Goal: Answer question/provide support: Share knowledge or assist other users

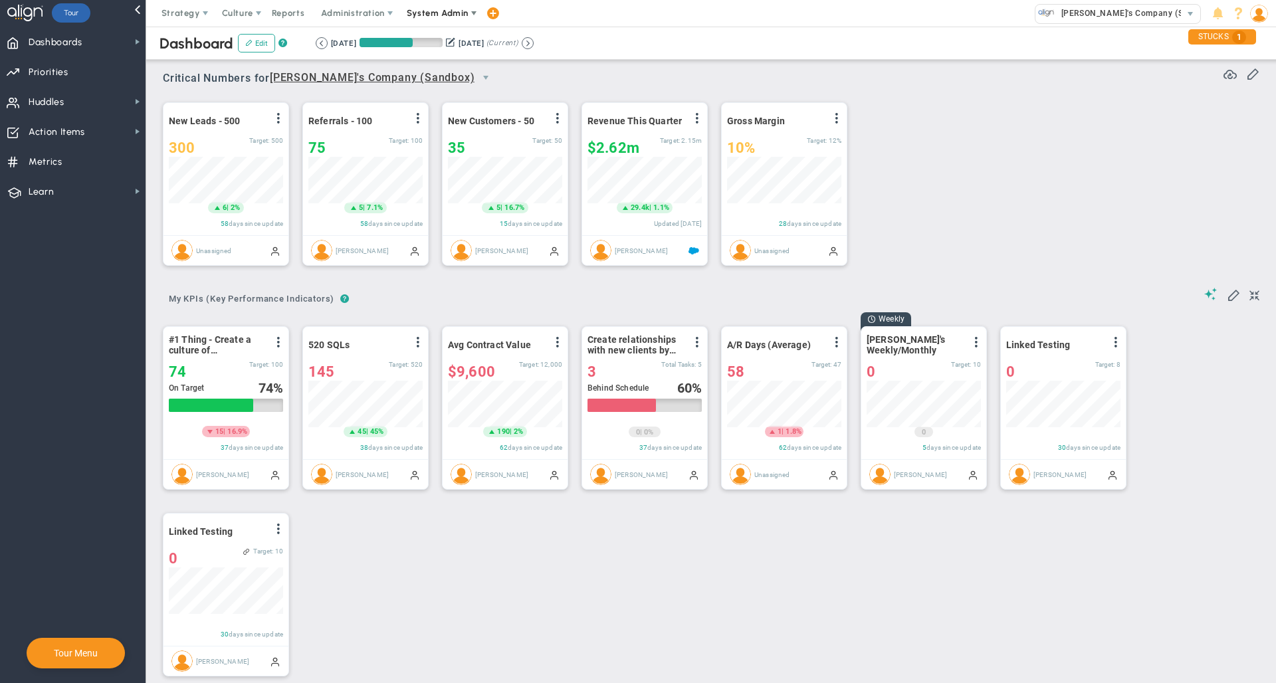
click at [455, 7] on span "System Admin" at bounding box center [439, 13] width 84 height 27
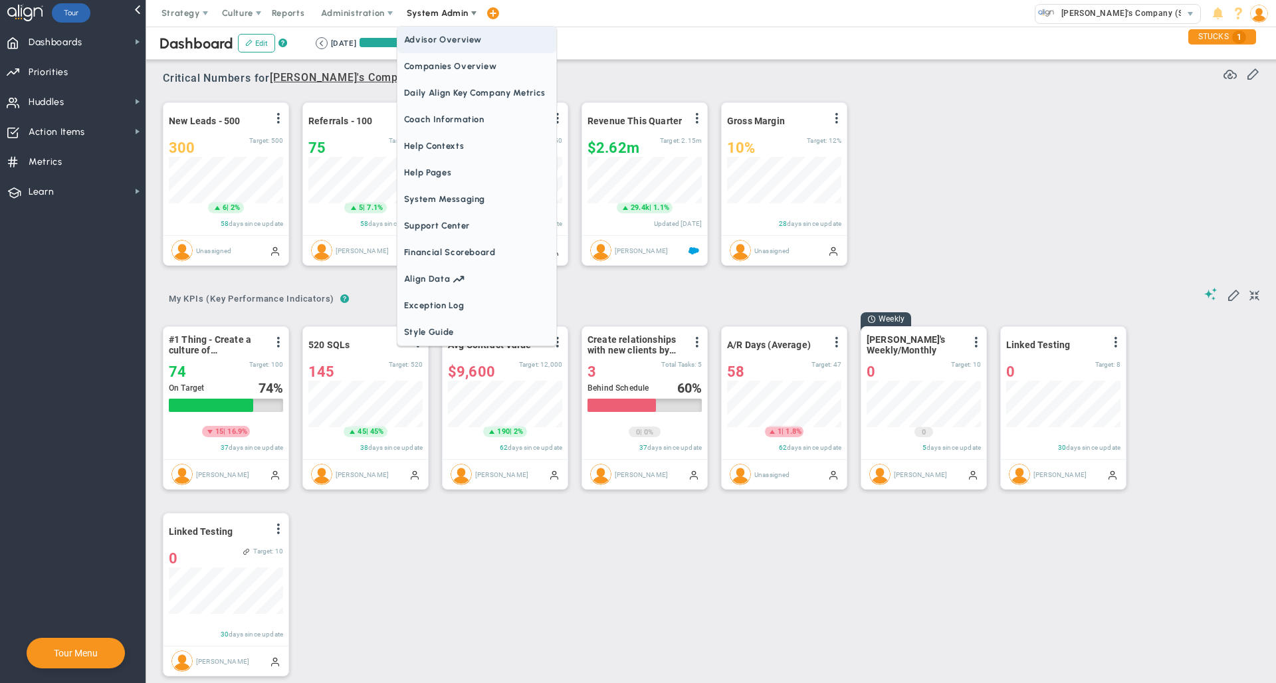
click at [454, 72] on span "Companies Overview" at bounding box center [476, 66] width 159 height 27
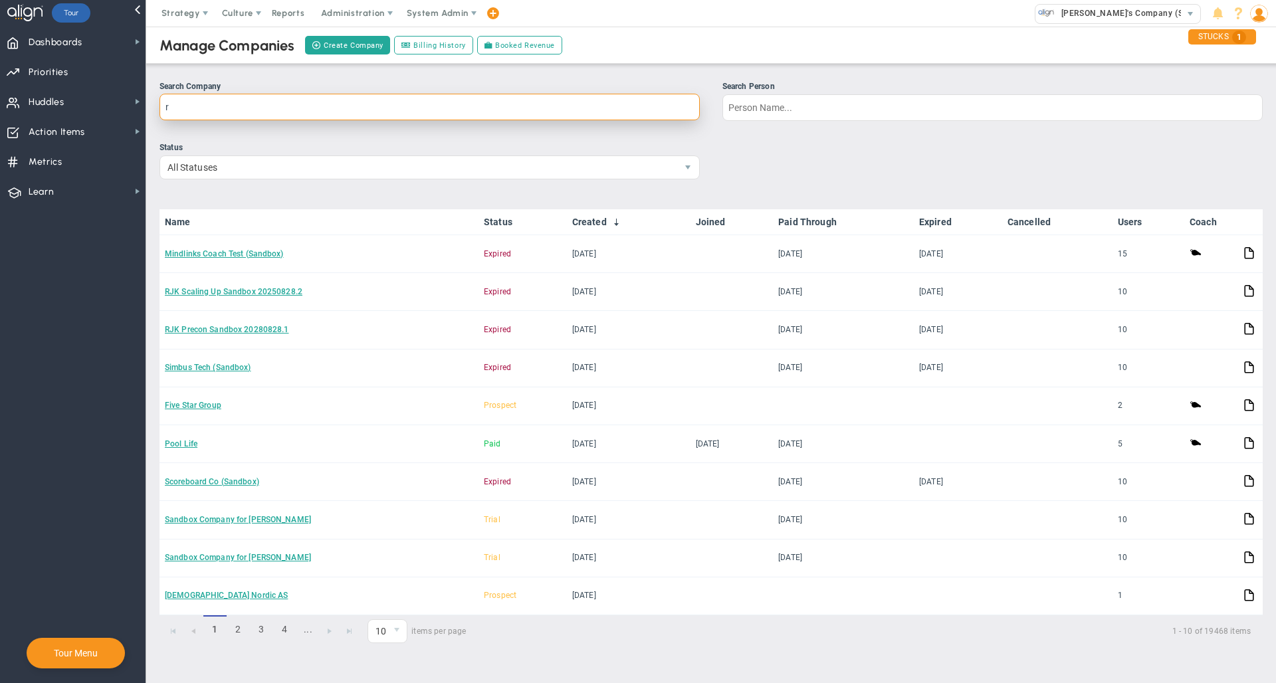
click at [464, 100] on input "r" at bounding box center [429, 107] width 540 height 27
type input "rad"
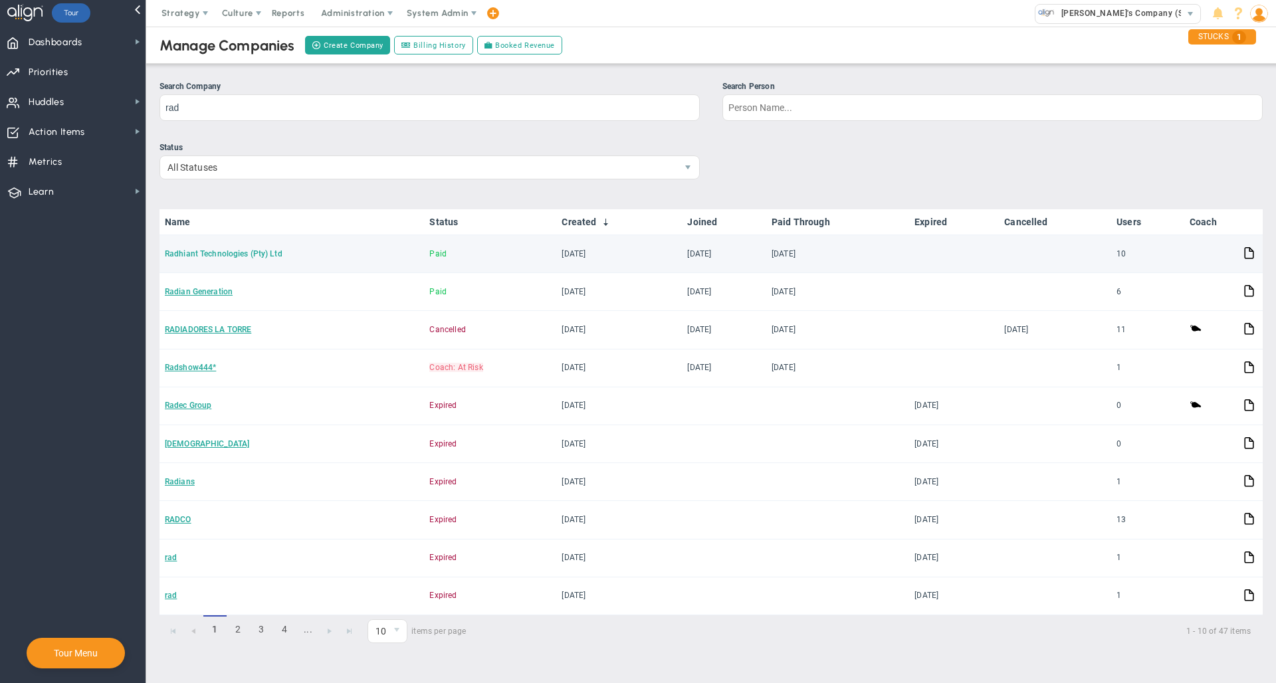
click at [217, 254] on link "Radhiant Technologies (Pty) Ltd" at bounding box center [224, 253] width 118 height 9
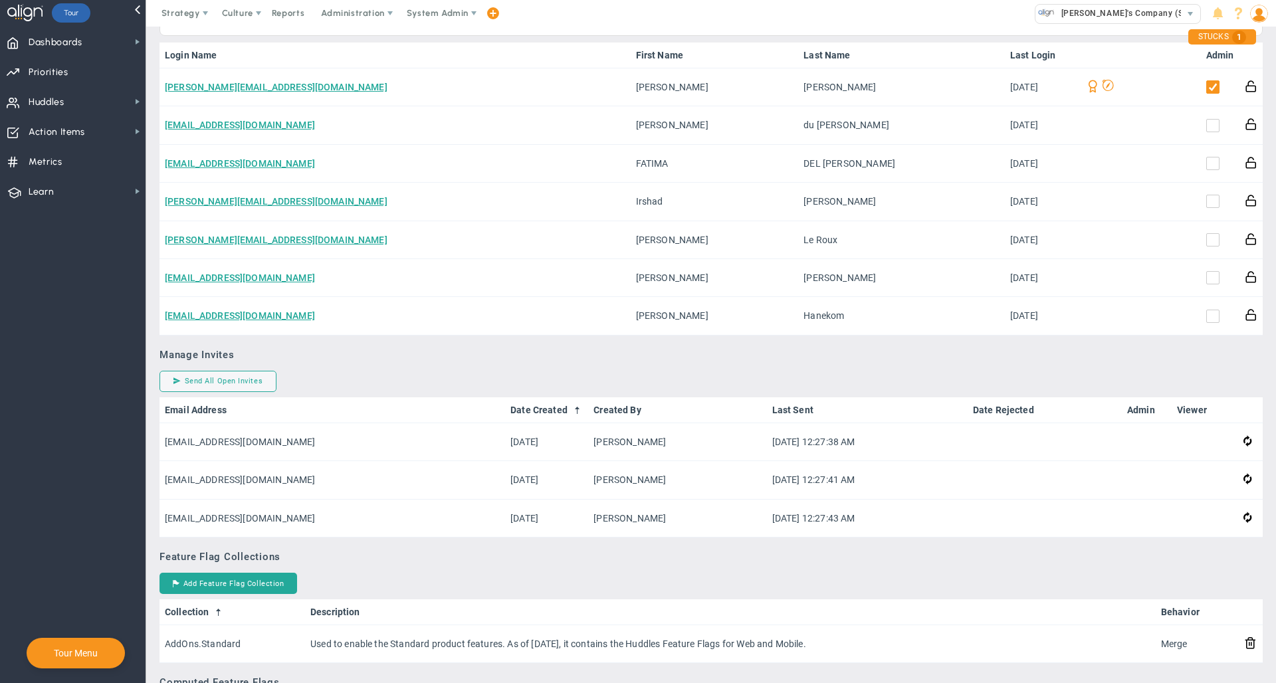
scroll to position [809, 0]
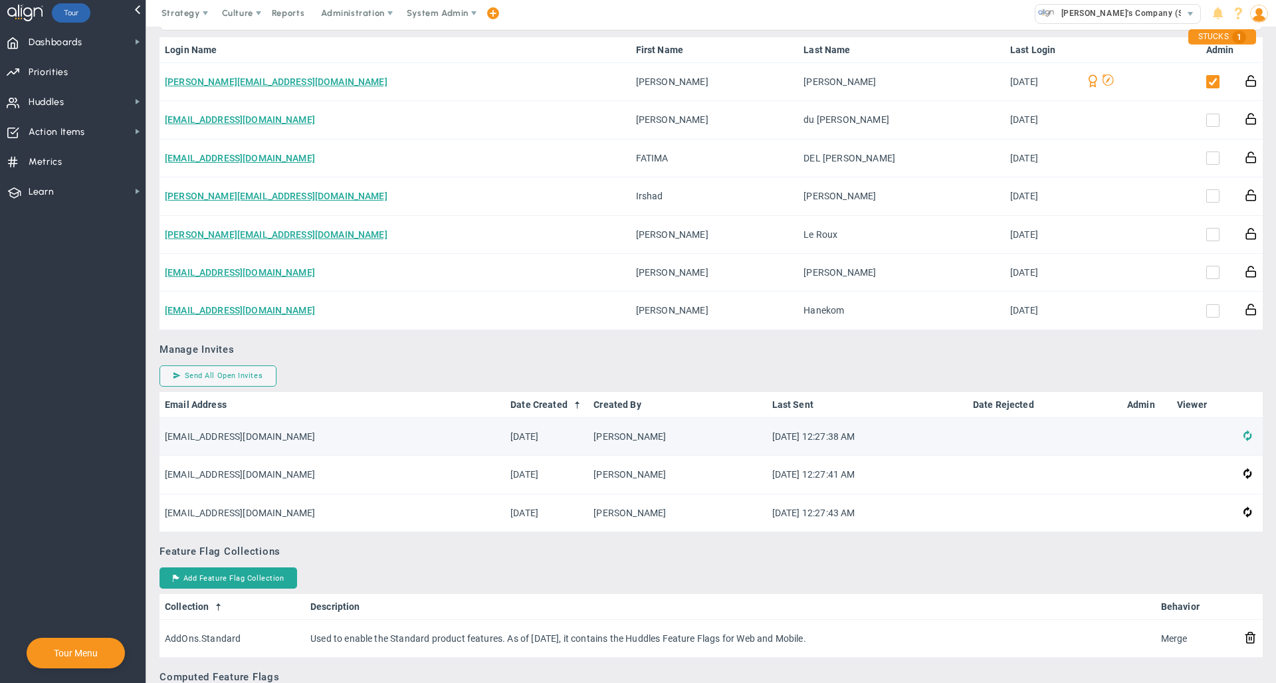
click at [1243, 443] on span at bounding box center [1247, 436] width 8 height 15
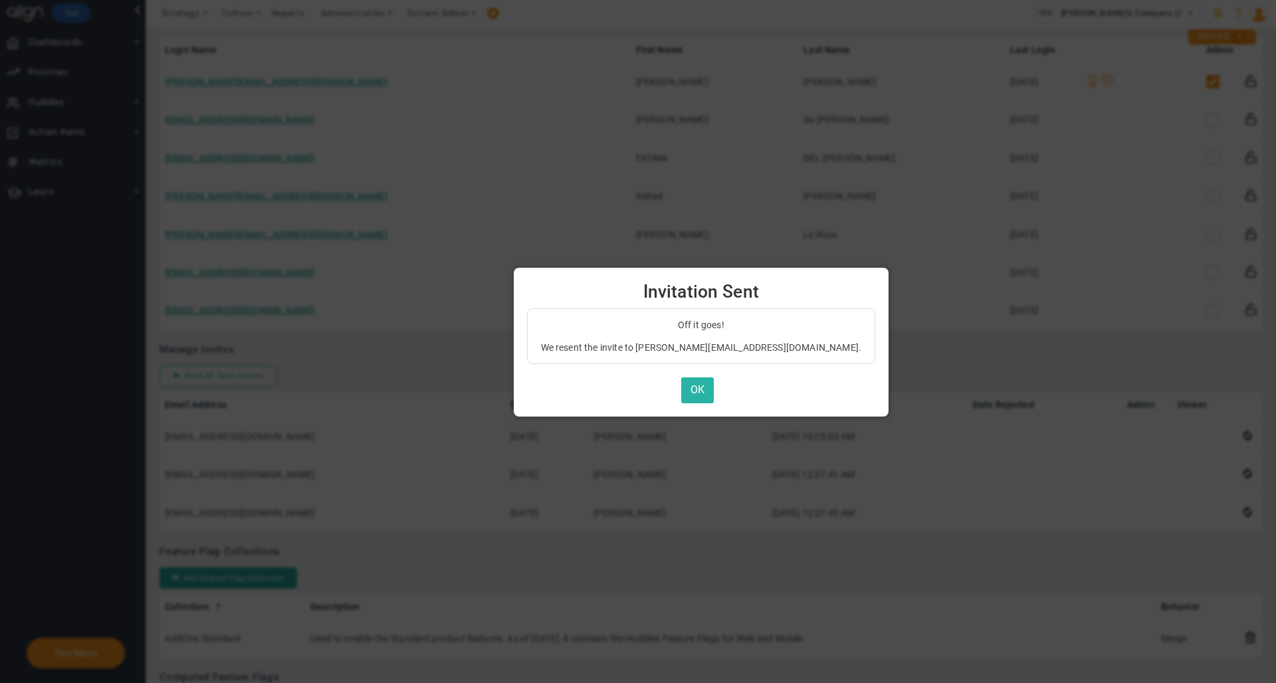
click at [681, 391] on button "OK" at bounding box center [697, 390] width 33 height 26
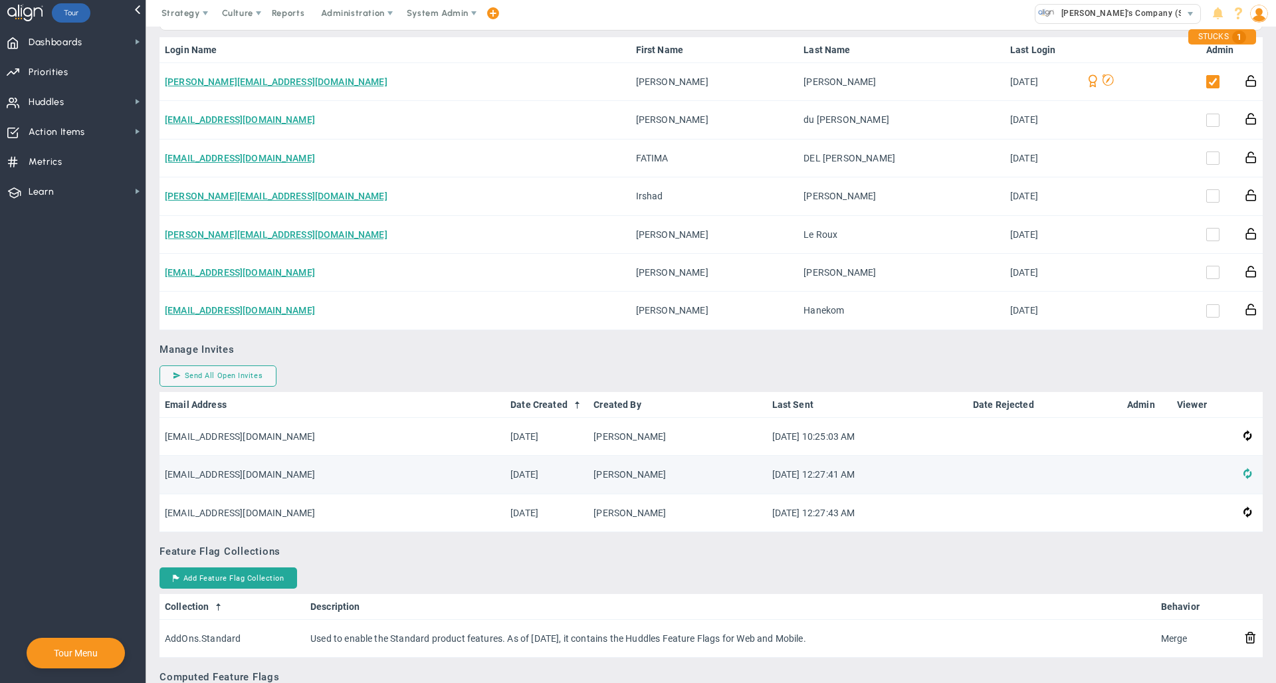
click at [1243, 482] on span at bounding box center [1247, 473] width 8 height 15
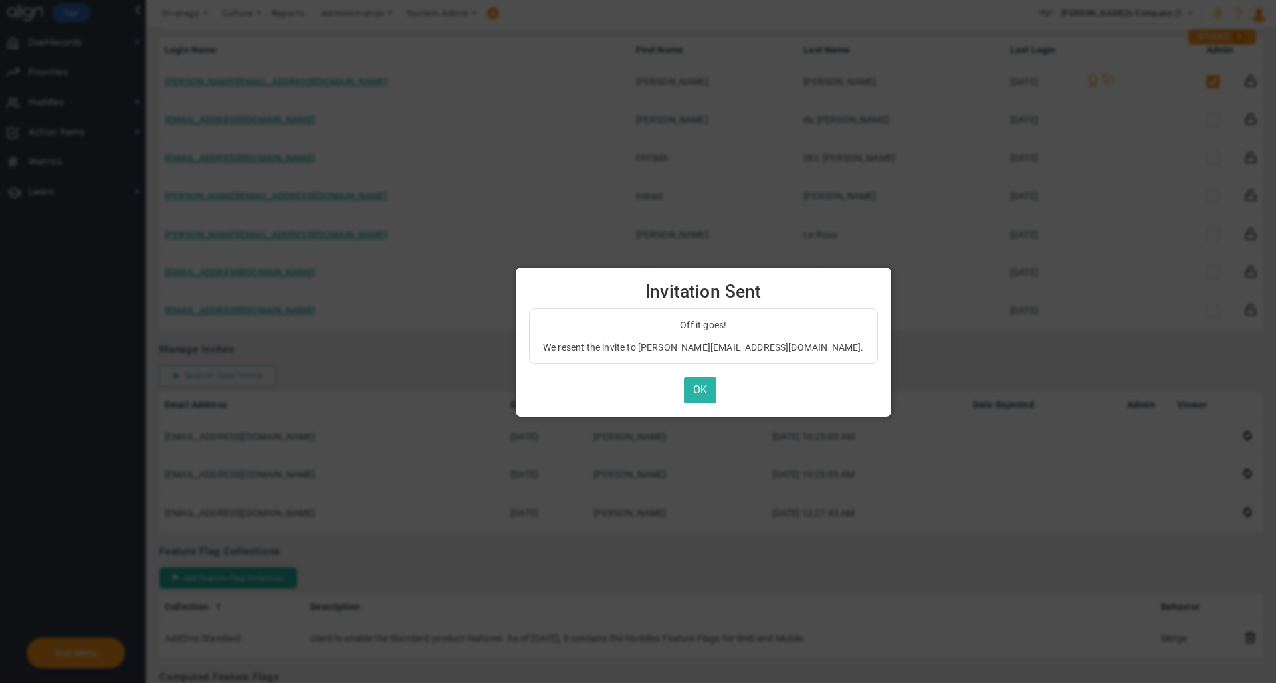
click at [684, 391] on button "OK" at bounding box center [700, 390] width 33 height 26
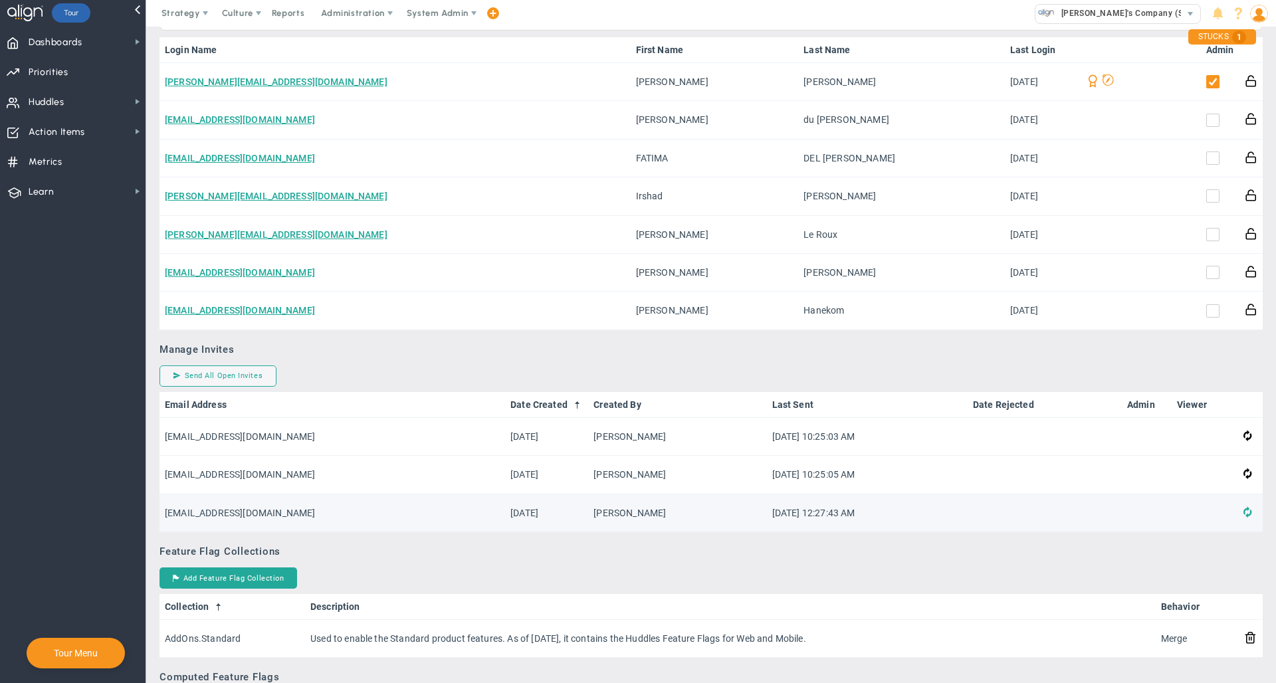
click at [1243, 520] on span at bounding box center [1247, 512] width 8 height 15
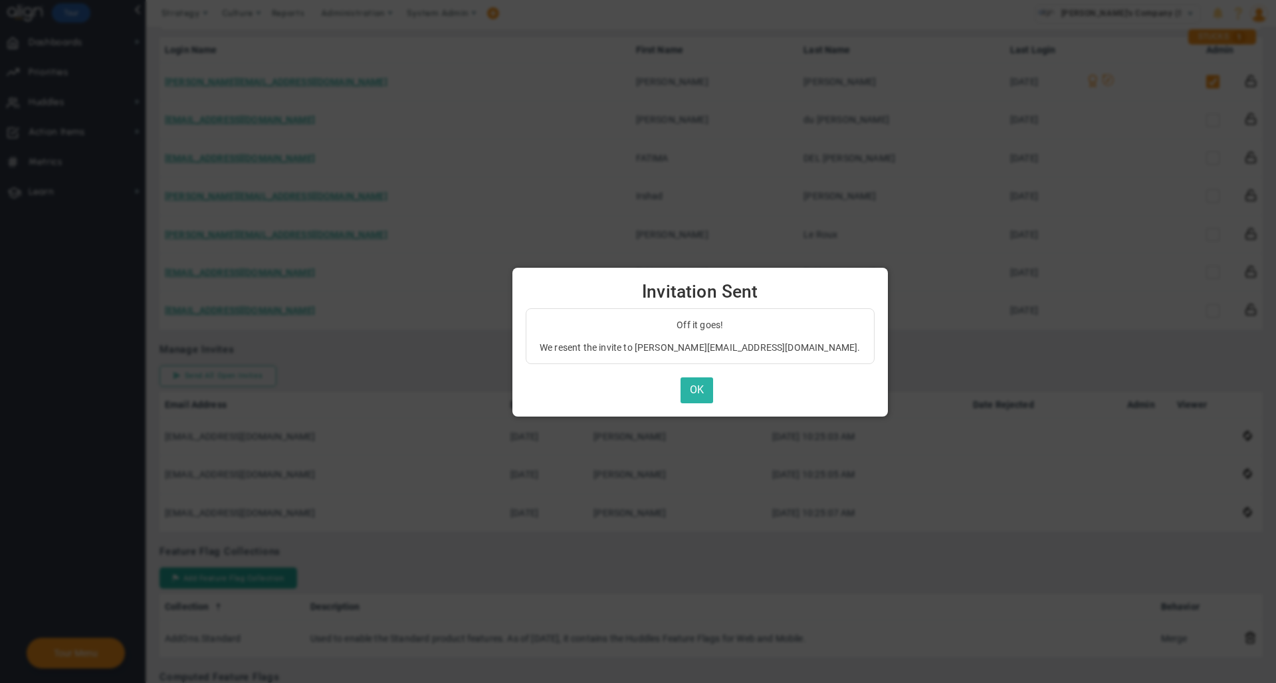
click at [680, 385] on button "OK" at bounding box center [696, 390] width 33 height 26
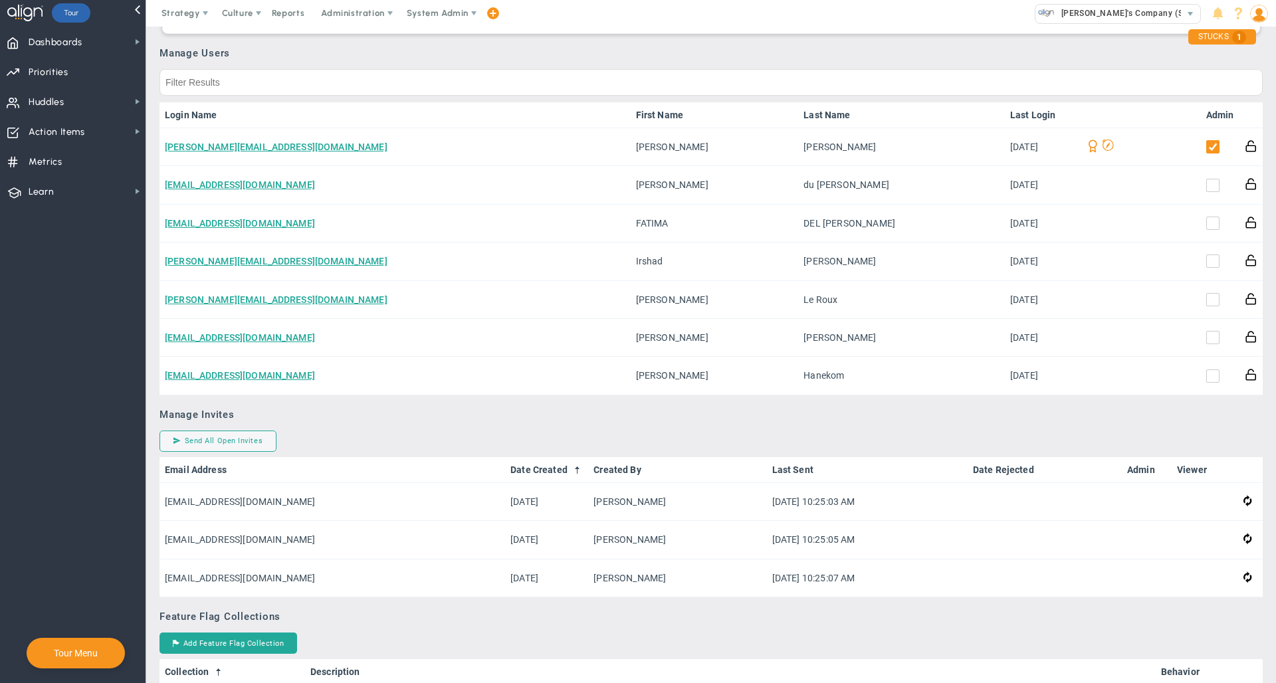
scroll to position [722, 0]
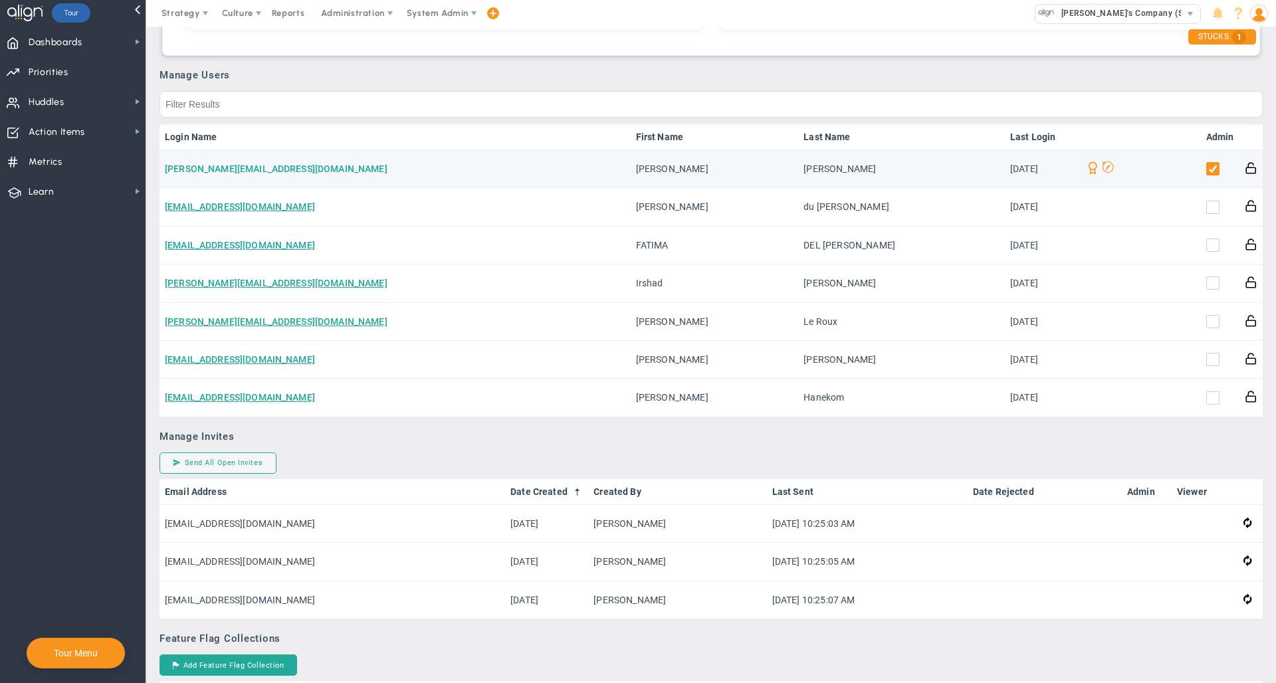
click at [232, 173] on link "[PERSON_NAME][EMAIL_ADDRESS][DOMAIN_NAME]" at bounding box center [276, 168] width 223 height 11
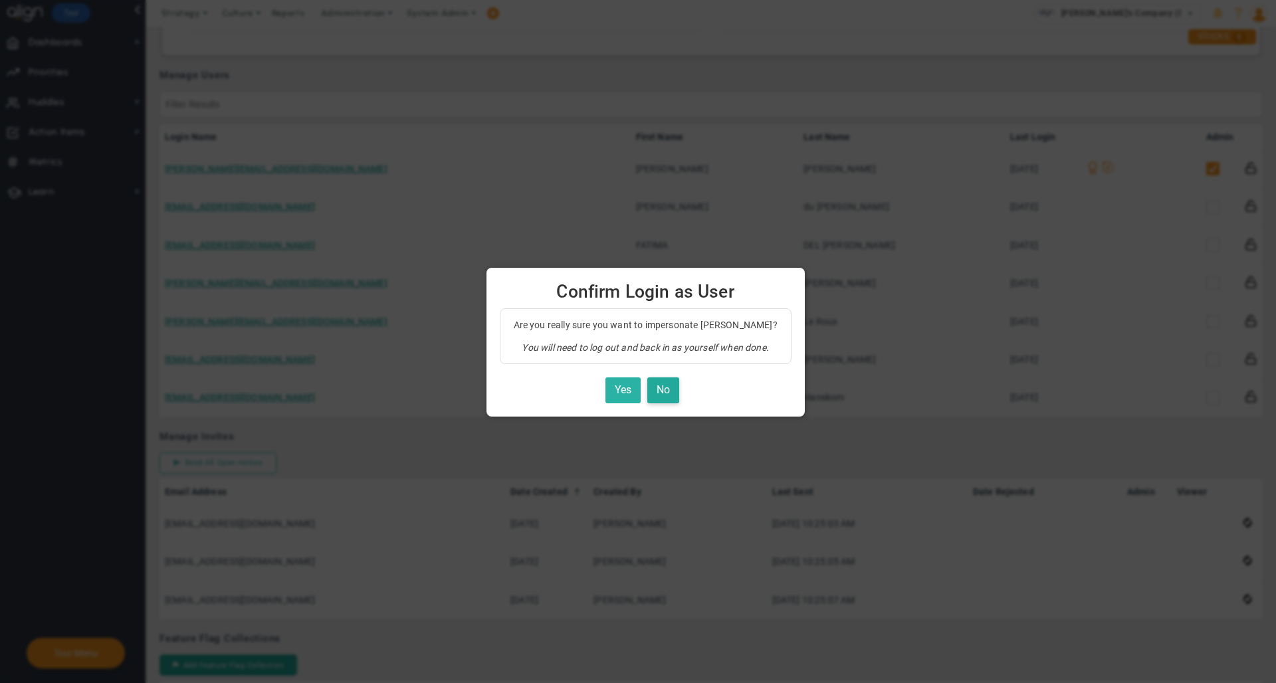
click at [611, 385] on button "Yes" at bounding box center [622, 390] width 35 height 26
